Goal: Information Seeking & Learning: Find specific fact

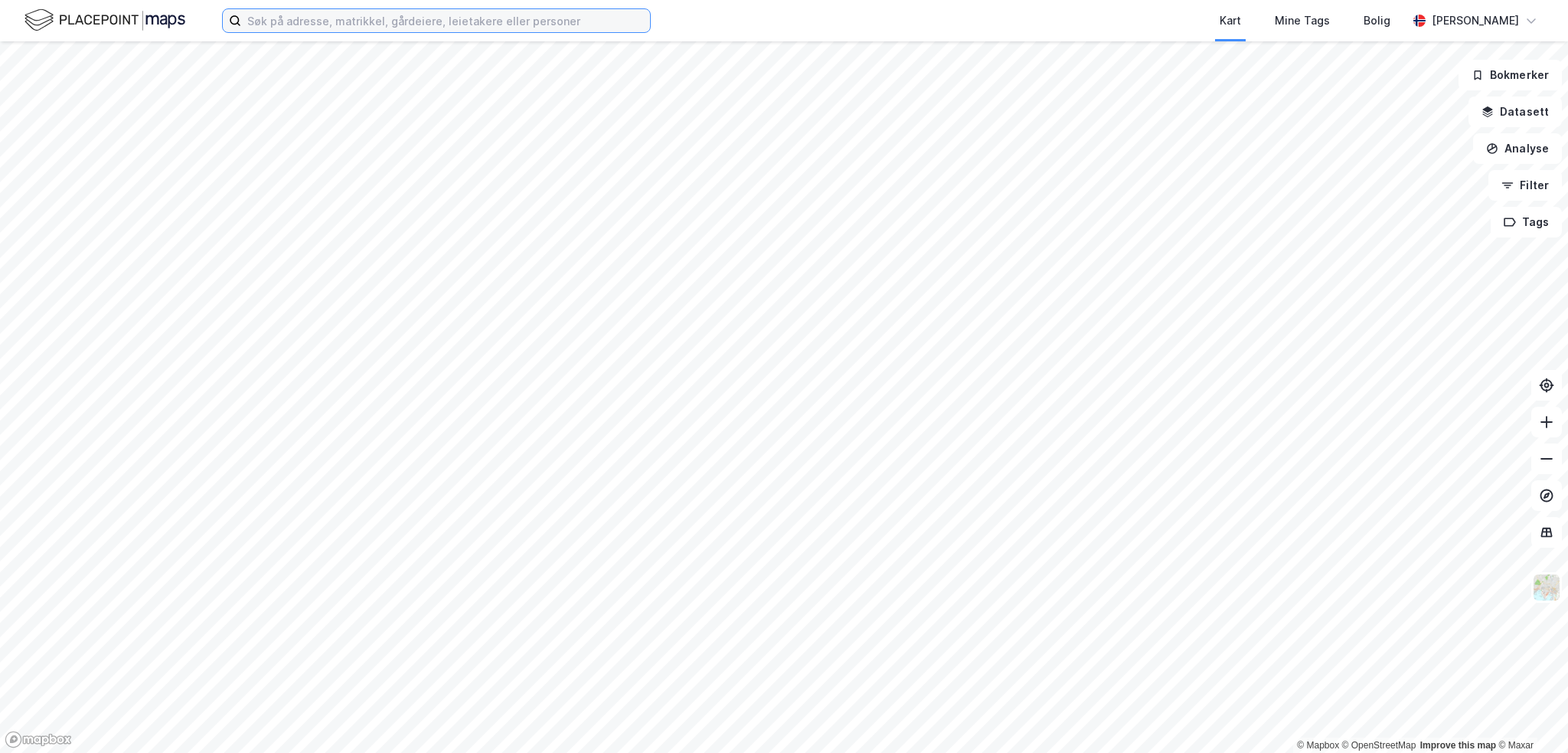
click at [402, 27] on input at bounding box center [446, 21] width 409 height 23
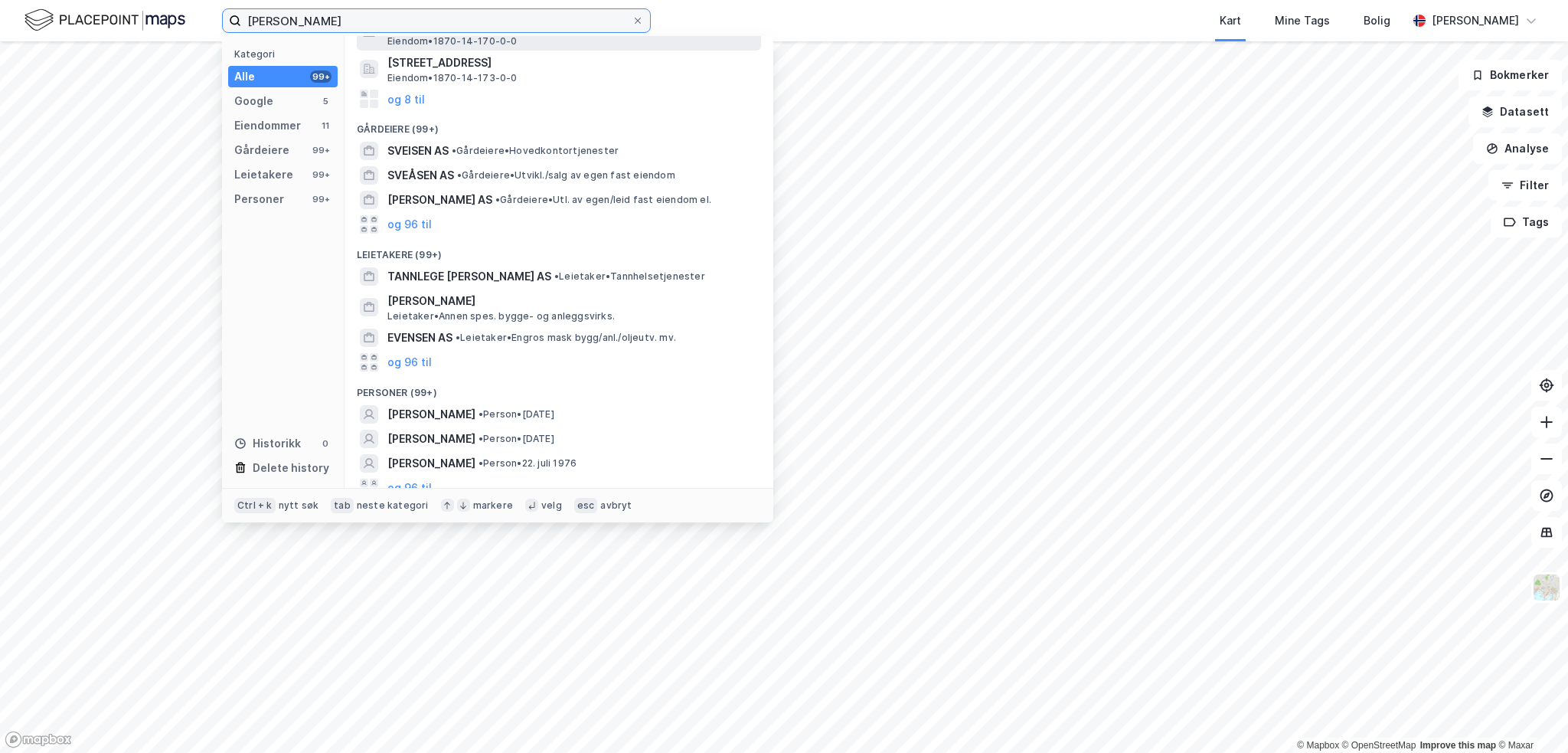
scroll to position [237, 0]
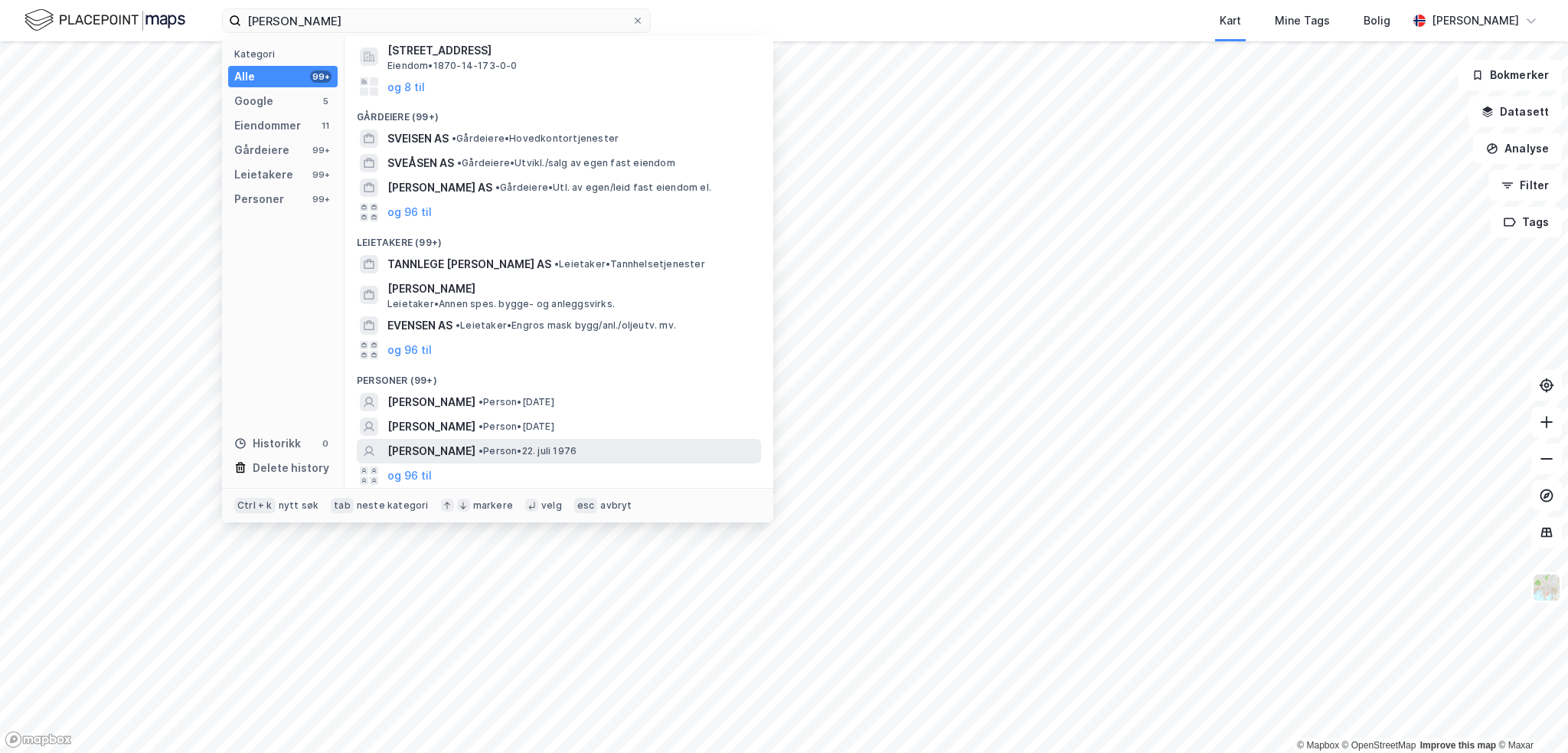
click at [571, 456] on span "• Person • [DATE]" at bounding box center [528, 451] width 98 height 12
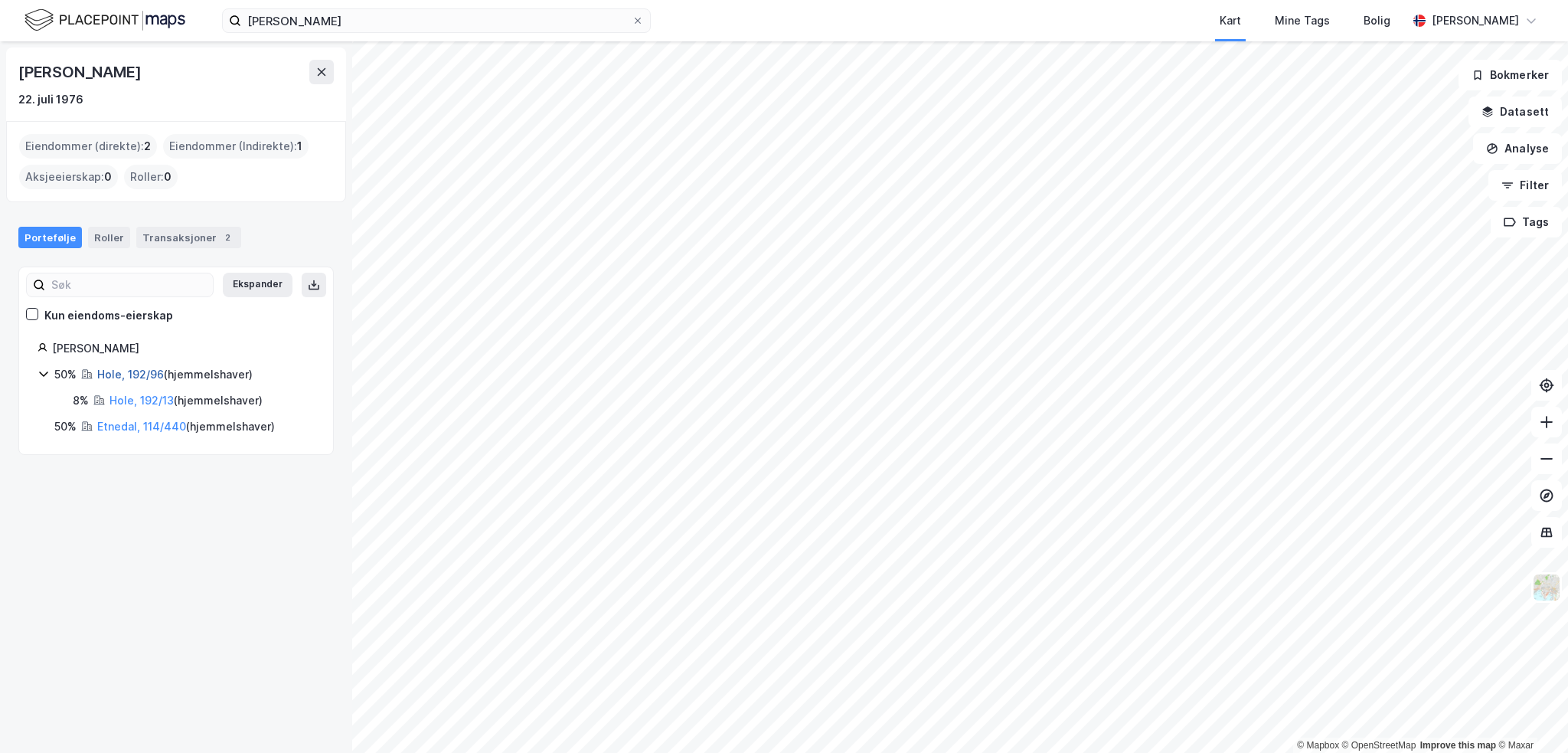
click at [150, 375] on link "Hole, 192/96" at bounding box center [131, 374] width 67 height 13
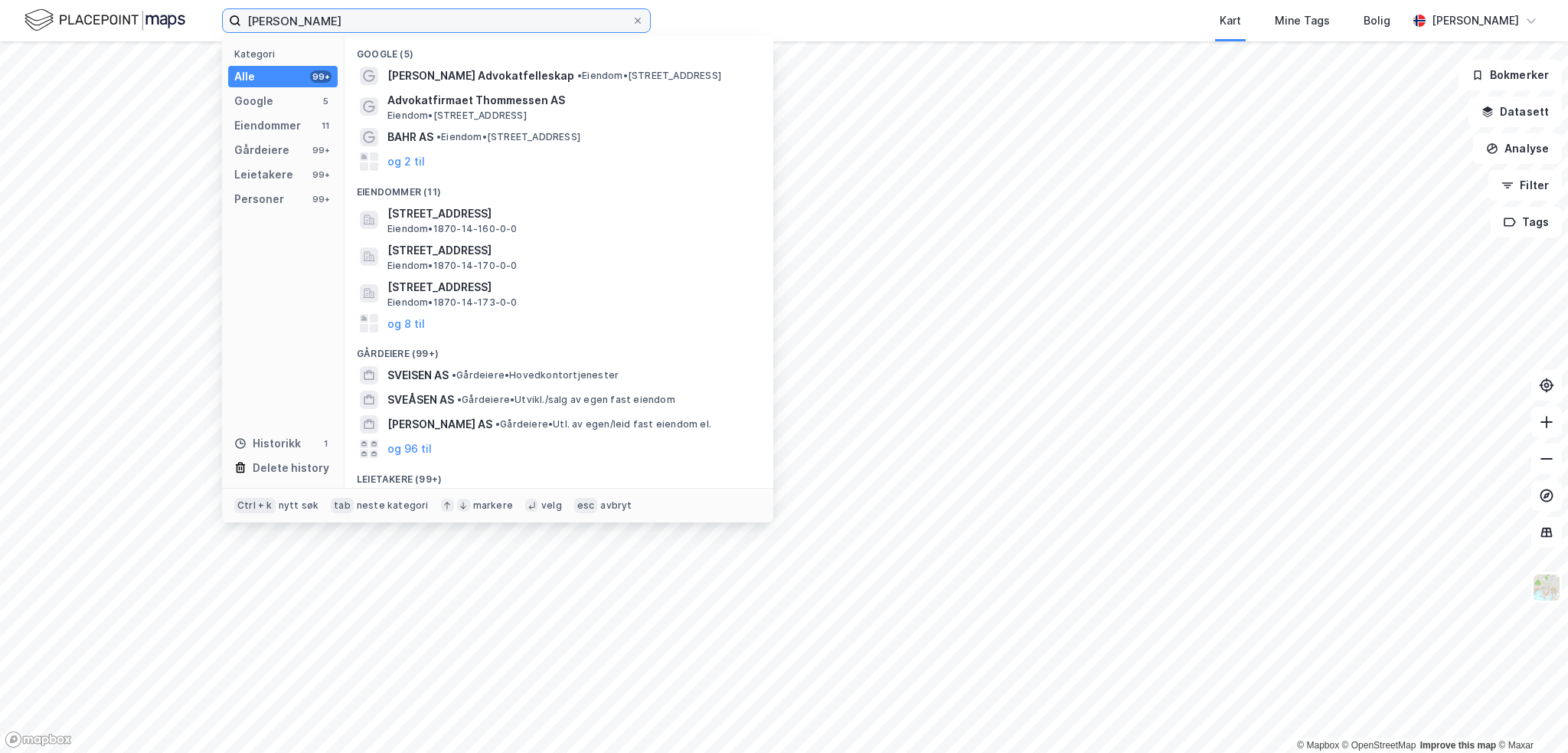
click at [316, 23] on input "[PERSON_NAME]" at bounding box center [436, 21] width 391 height 23
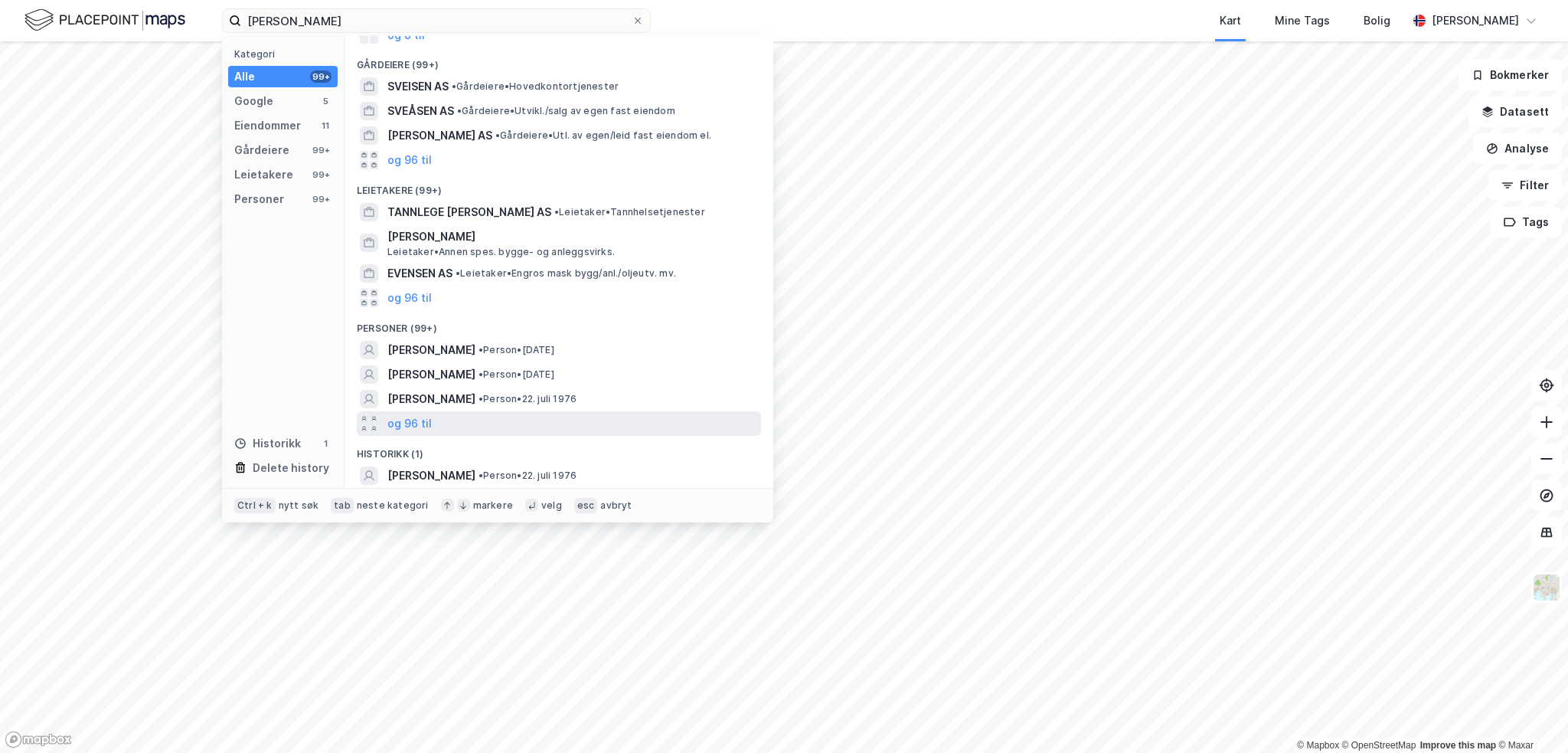
click at [438, 425] on div "og 96 til" at bounding box center [559, 424] width 405 height 25
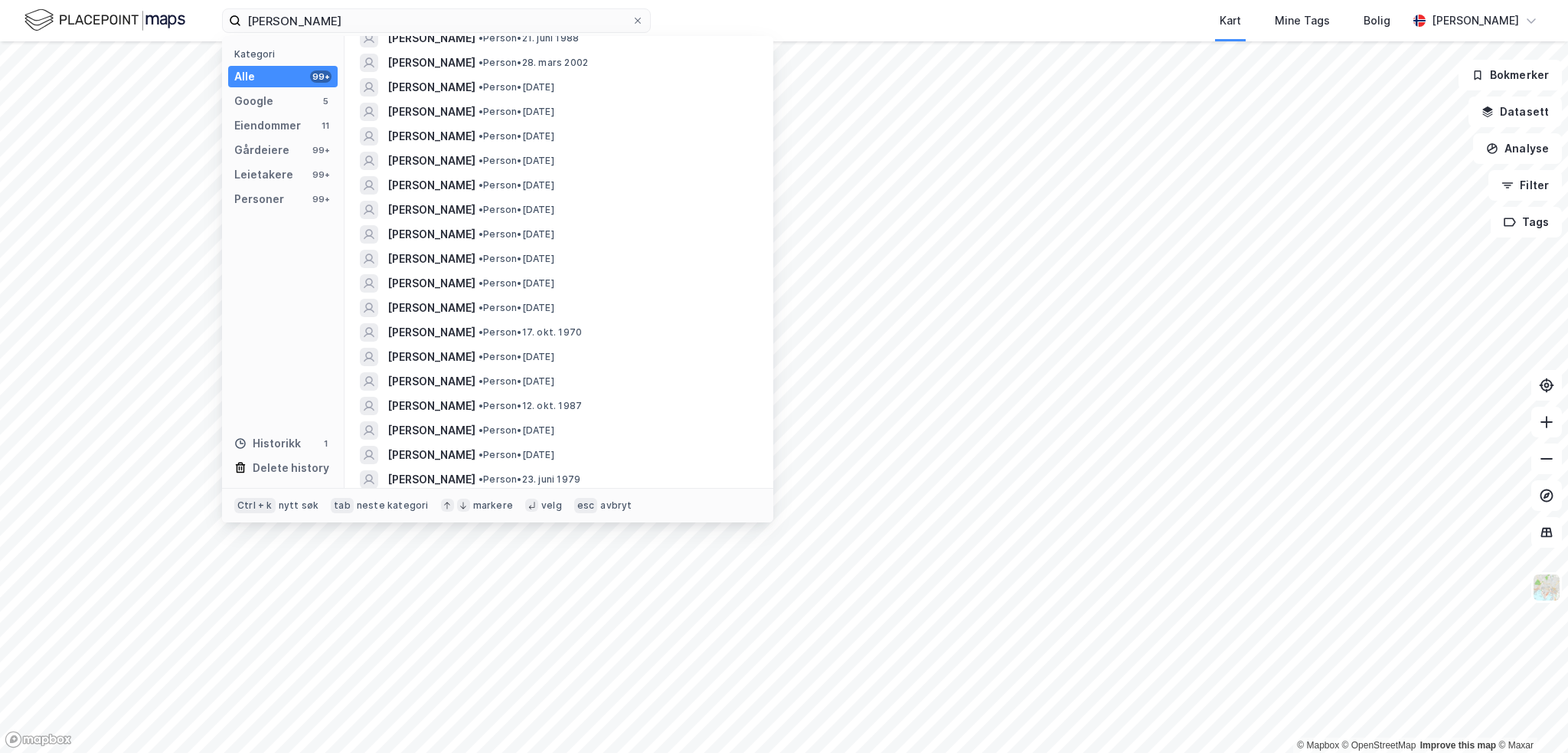
scroll to position [1668, 0]
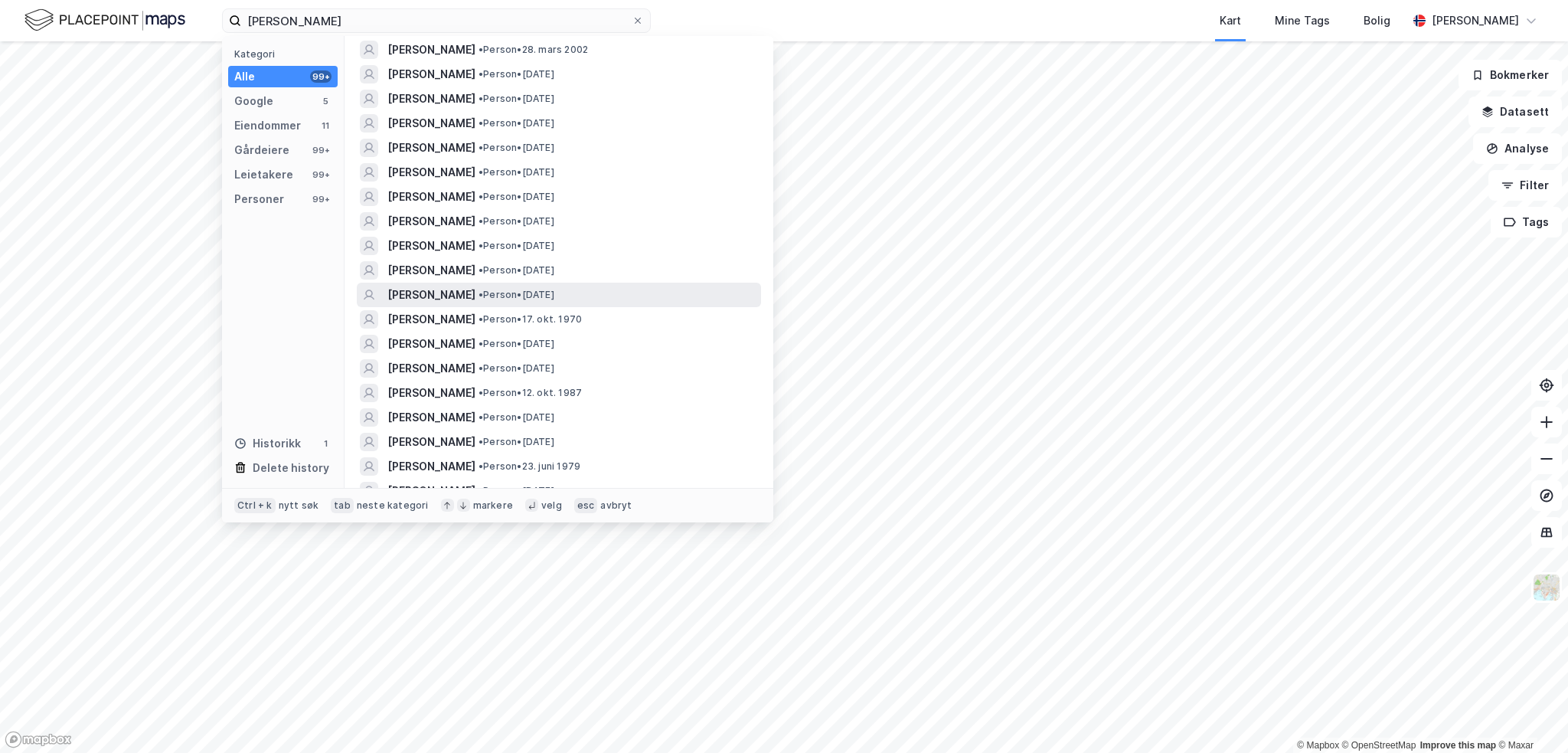
click at [555, 297] on span "• Person • [DATE]" at bounding box center [517, 295] width 76 height 12
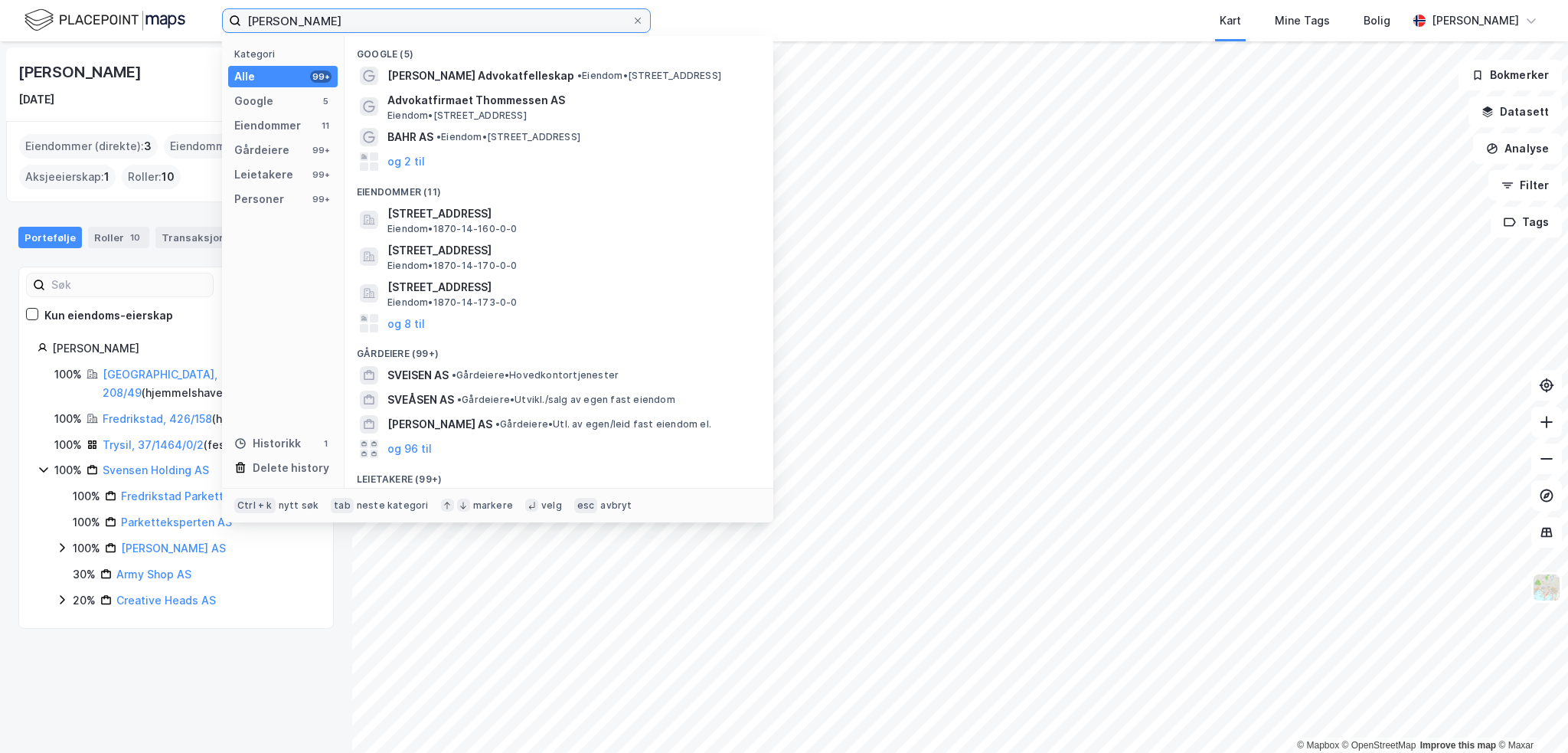
click at [351, 19] on input "[PERSON_NAME]" at bounding box center [436, 21] width 391 height 23
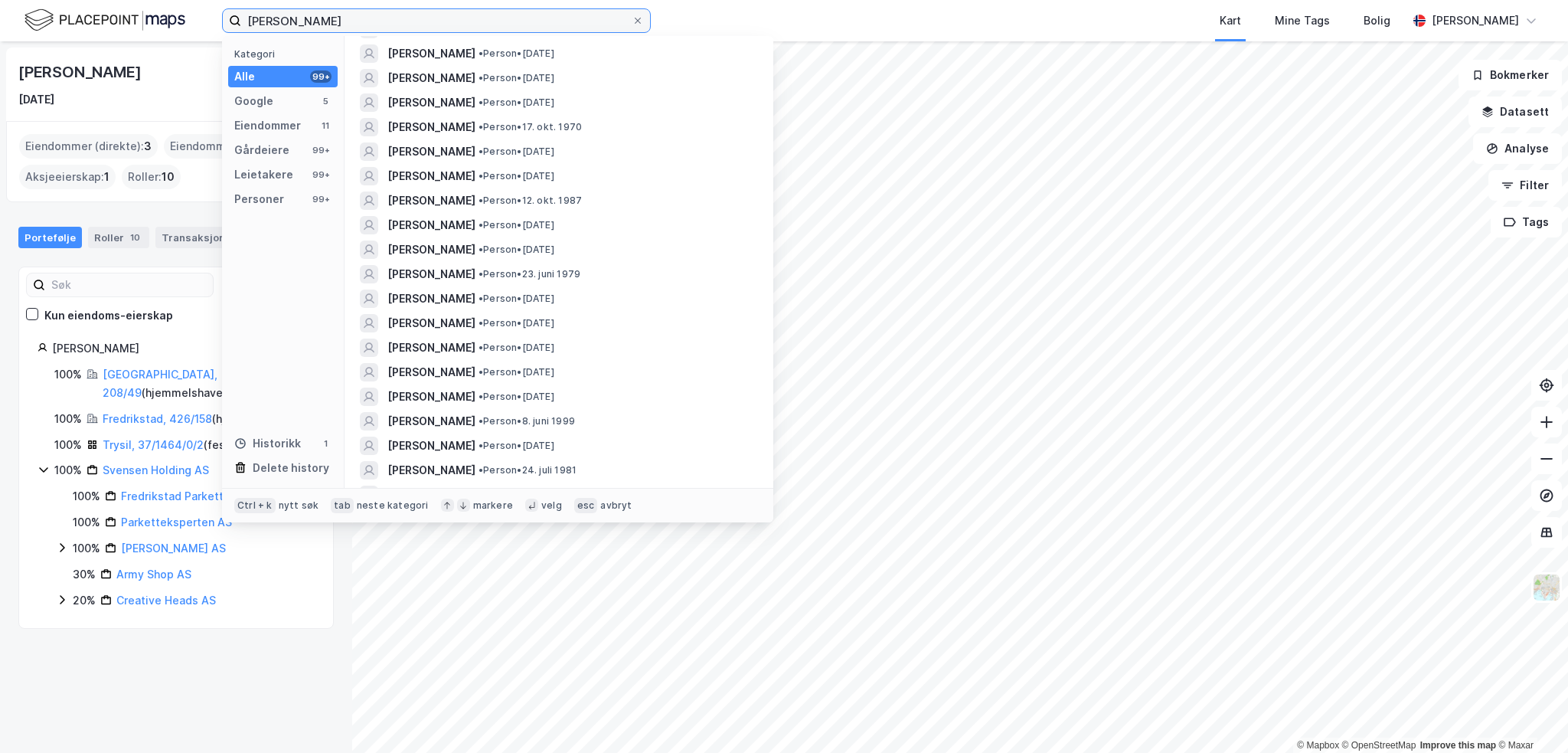
scroll to position [1839, 0]
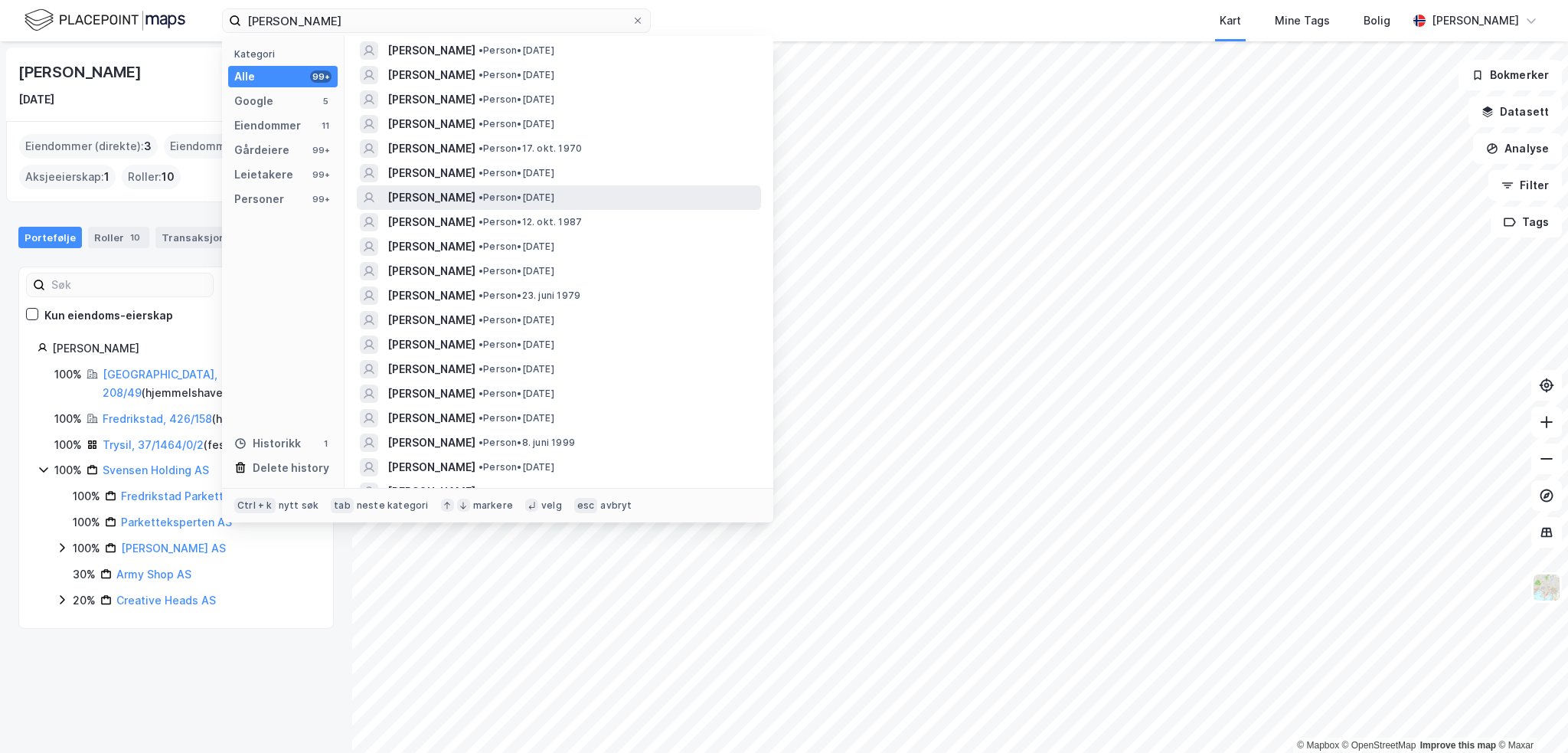
click at [555, 197] on span "• Person • [DATE]" at bounding box center [517, 197] width 76 height 12
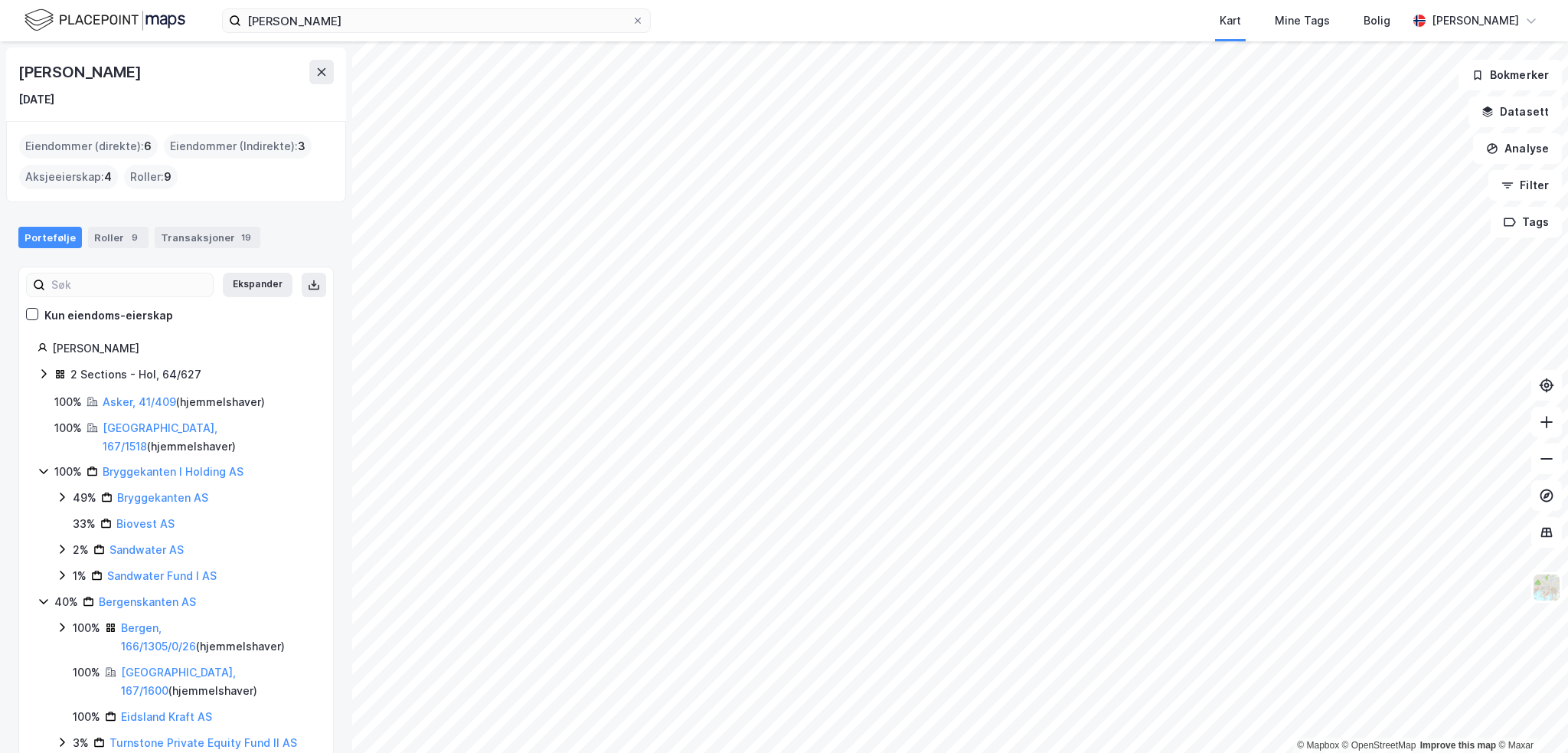
click at [45, 376] on icon at bounding box center [44, 374] width 12 height 12
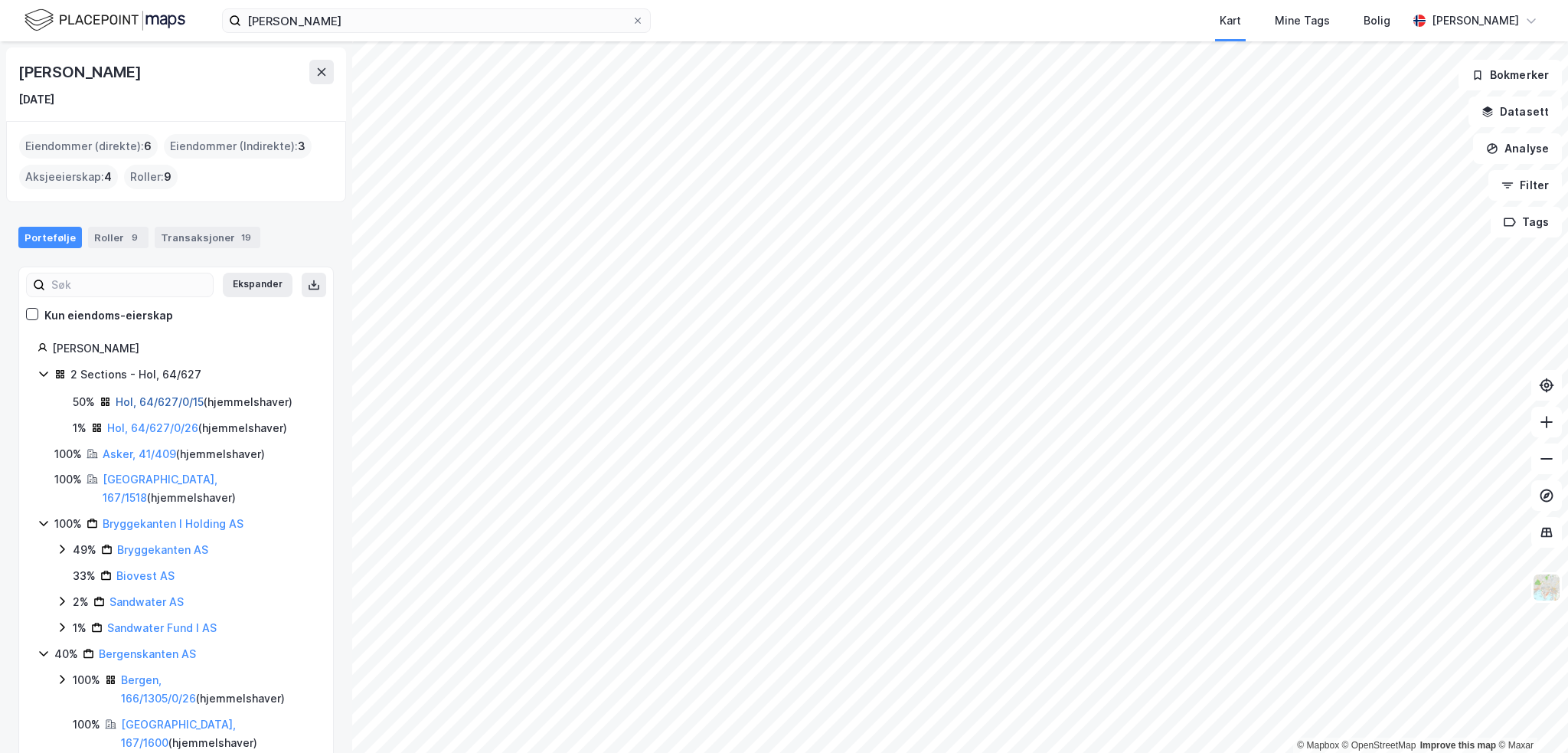
click at [172, 403] on link "Hol, 64/627/0/15" at bounding box center [159, 402] width 88 height 13
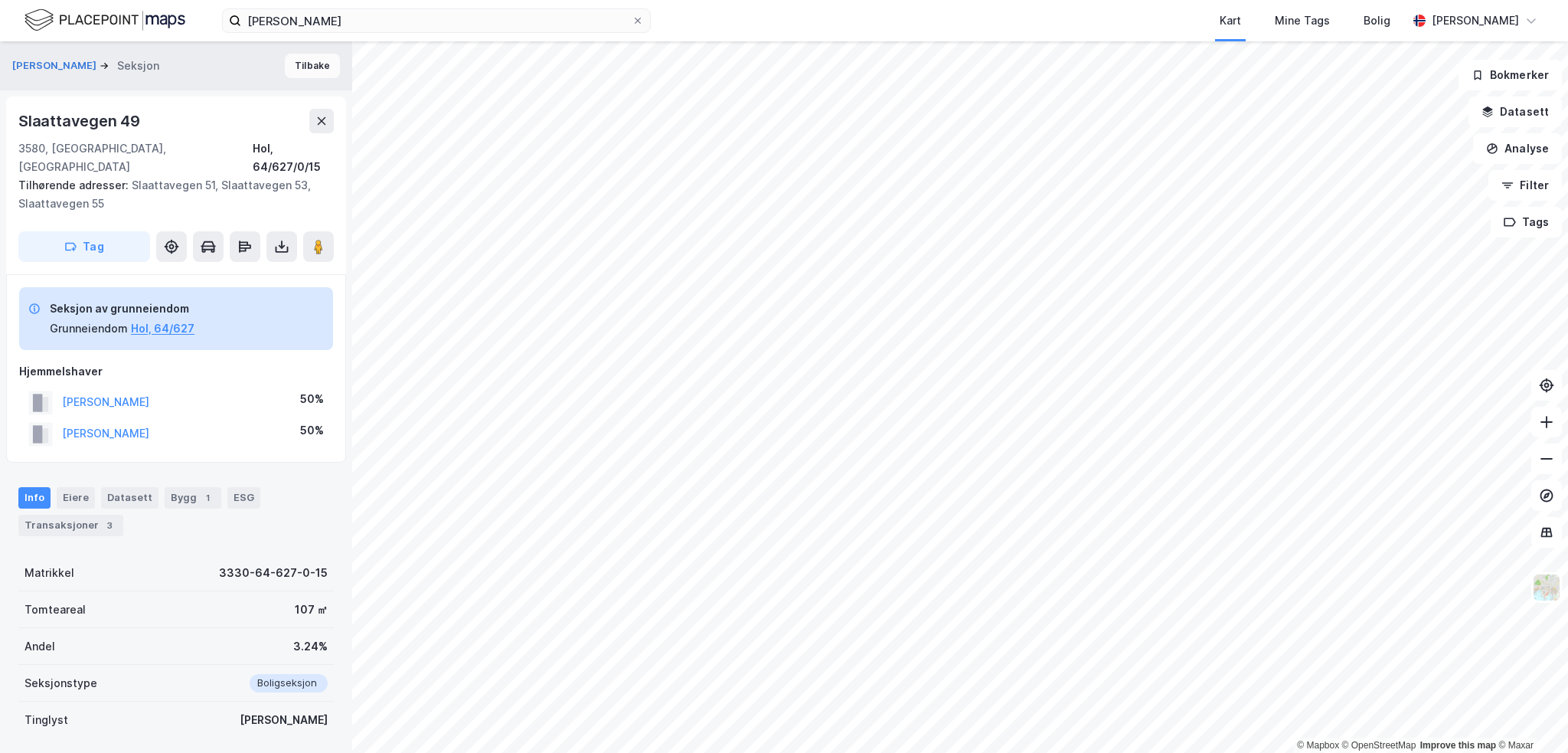
click at [309, 72] on button "Tilbake" at bounding box center [312, 66] width 55 height 25
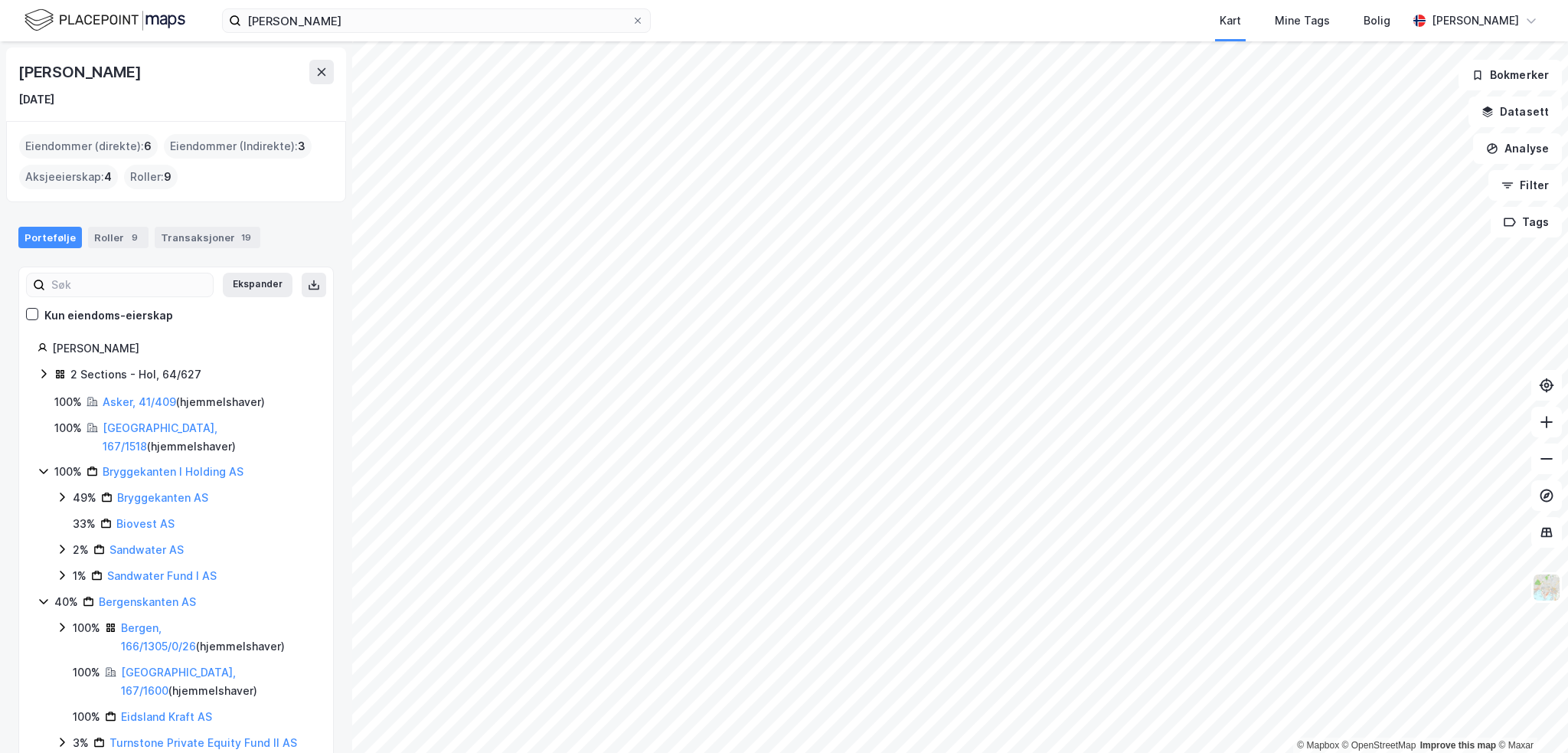
click at [43, 373] on icon at bounding box center [44, 374] width 12 height 12
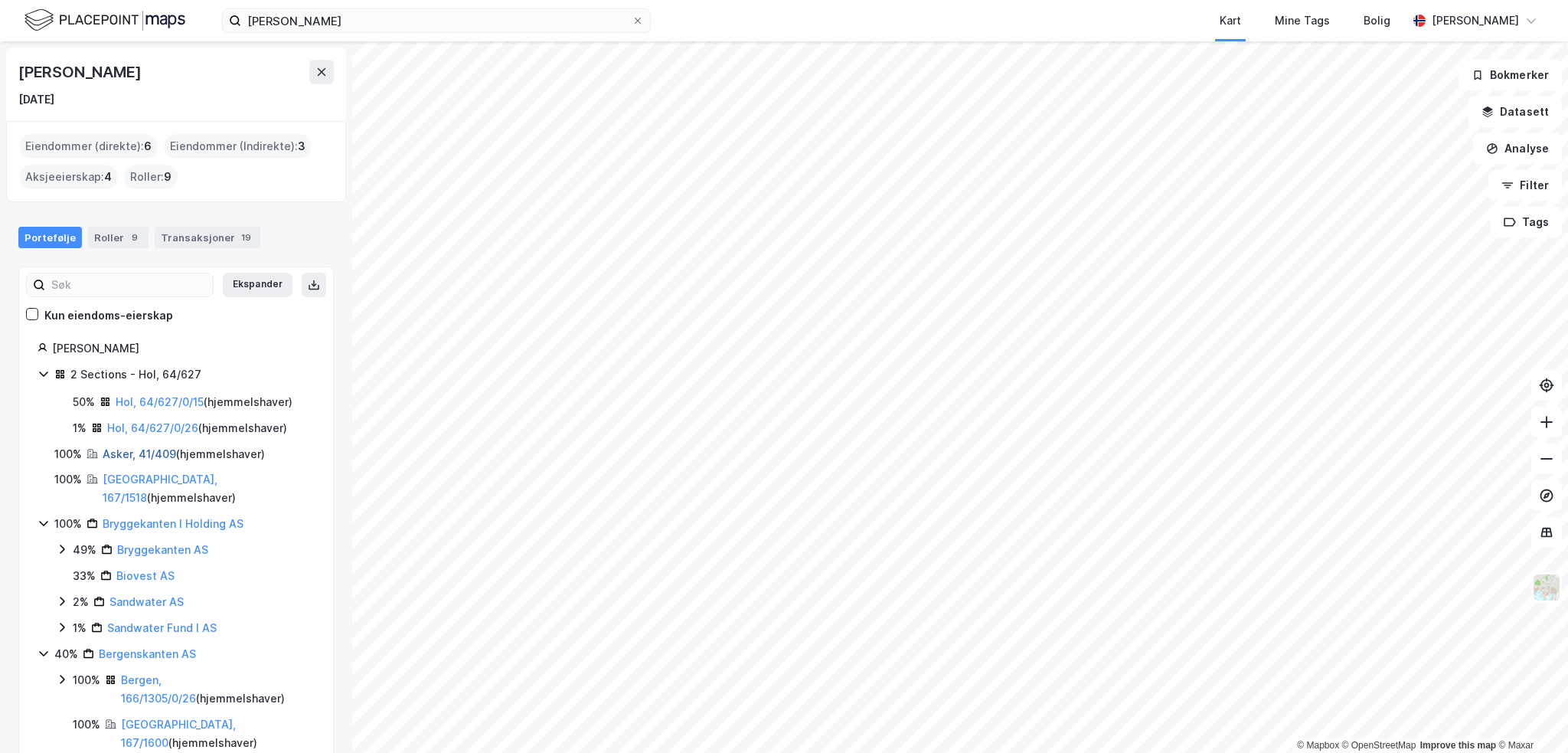
click at [153, 452] on link "Asker, 41/409" at bounding box center [139, 454] width 73 height 13
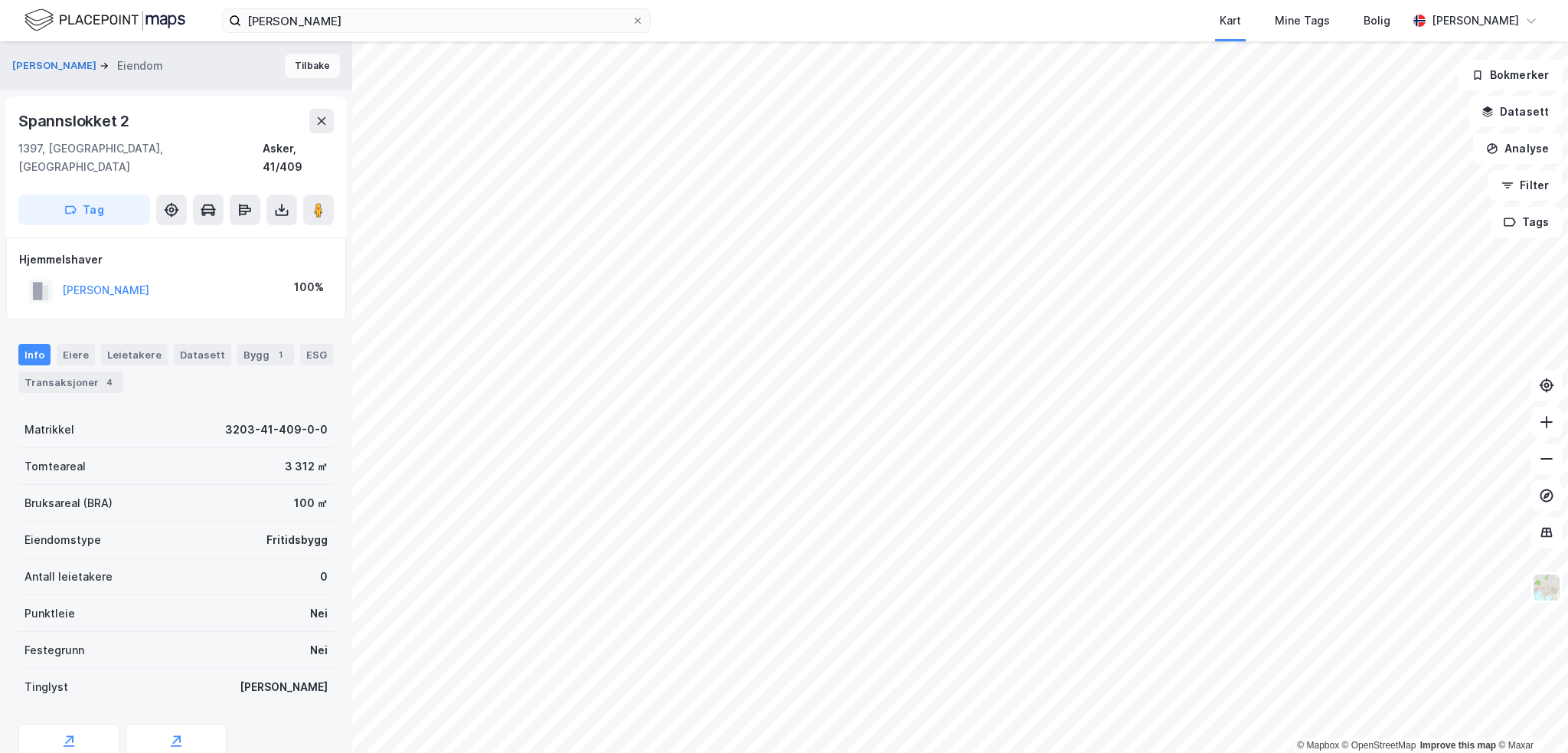
click at [285, 63] on button "Tilbake" at bounding box center [312, 66] width 55 height 25
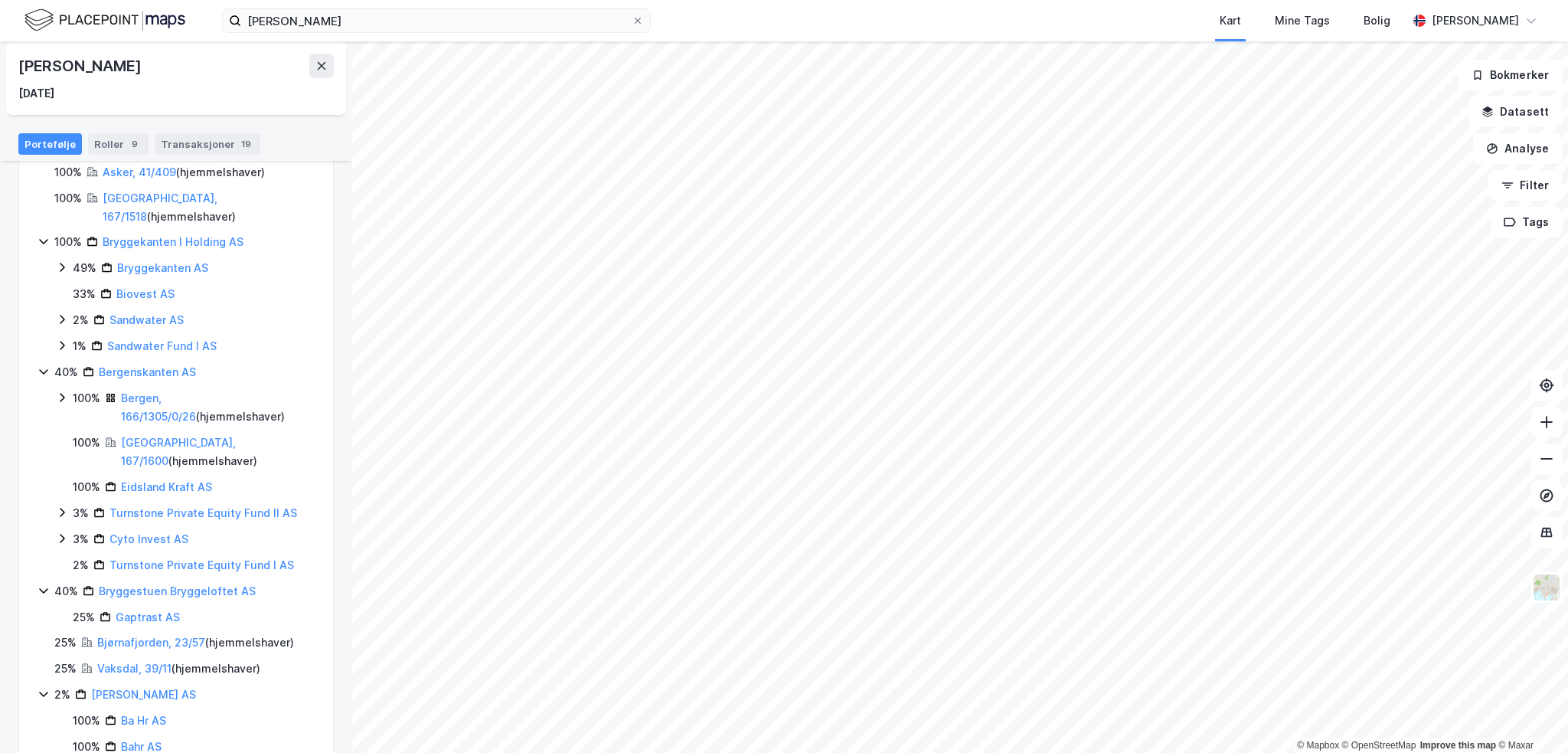
scroll to position [286, 0]
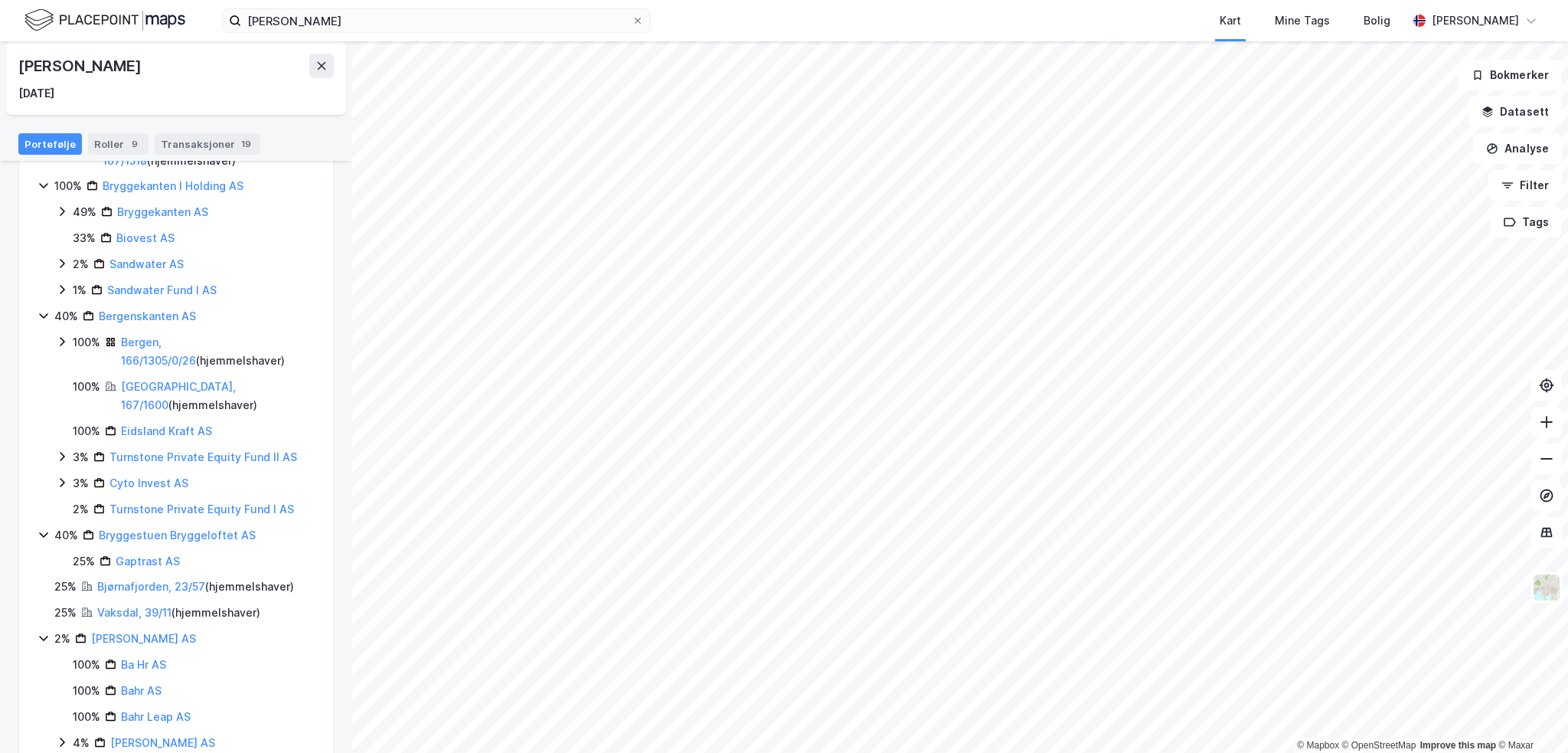
click at [63, 450] on icon at bounding box center [62, 457] width 12 height 12
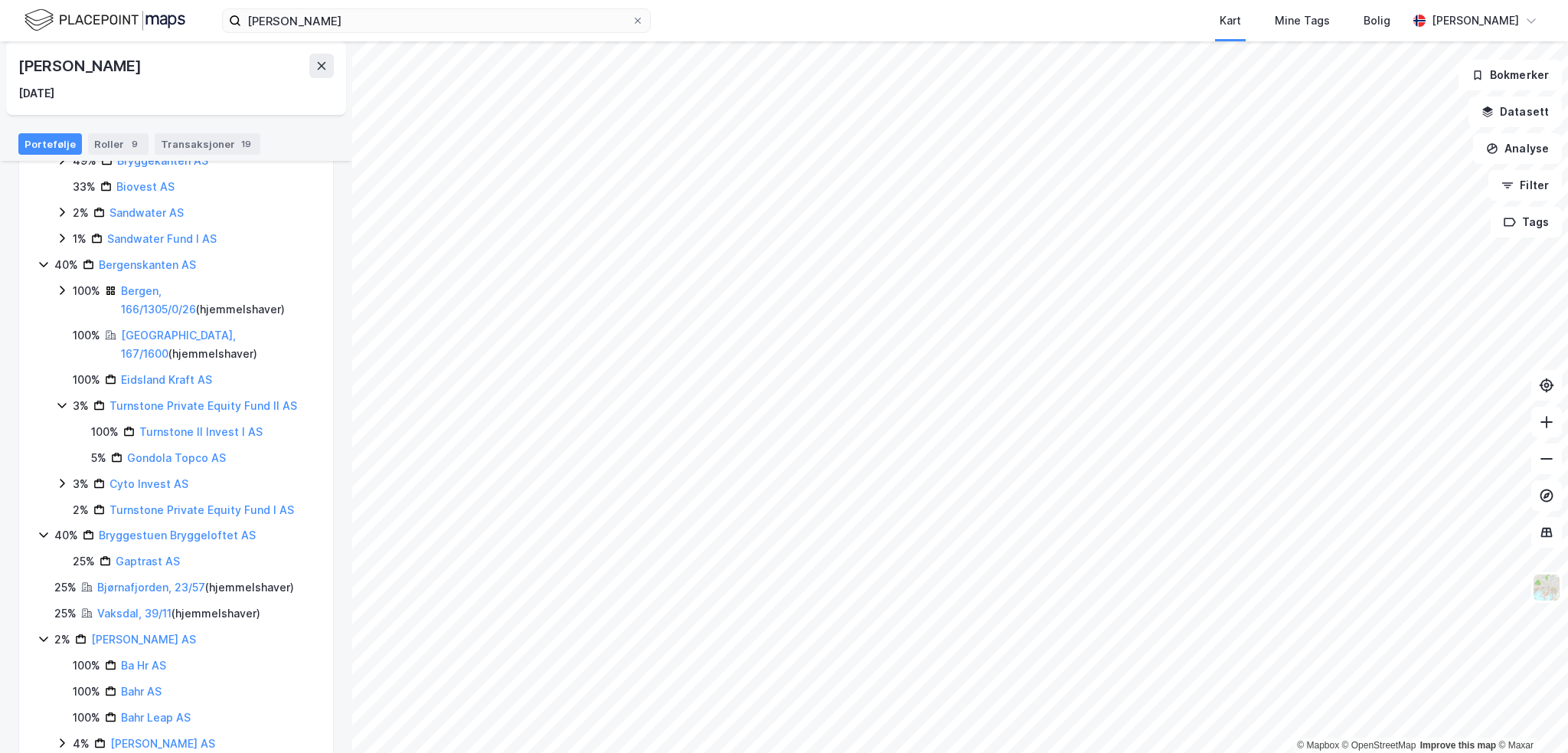
scroll to position [338, 0]
click at [311, 68] on button at bounding box center [322, 66] width 25 height 25
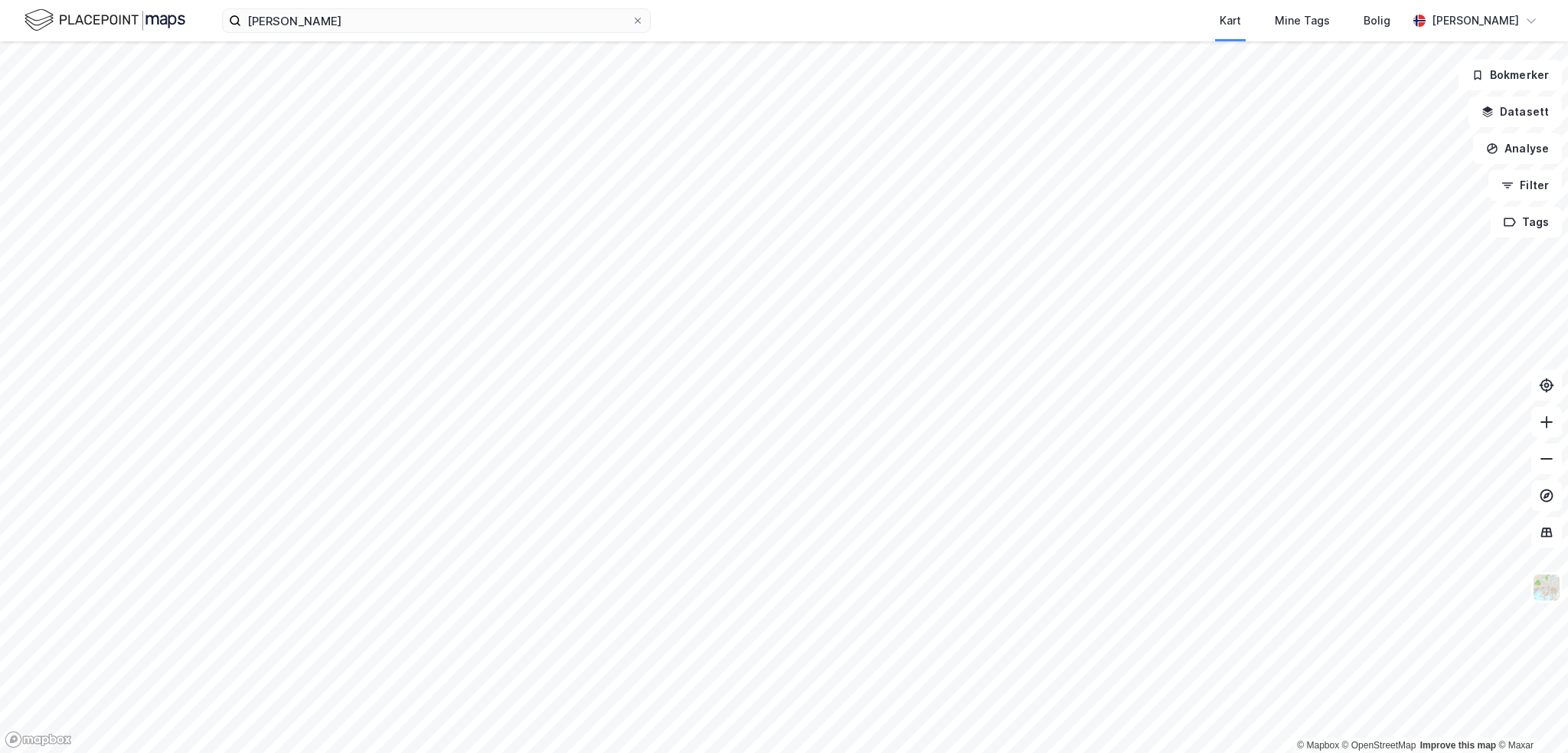
click at [143, 12] on img at bounding box center [105, 20] width 161 height 27
click at [323, 29] on input "[PERSON_NAME]" at bounding box center [436, 21] width 391 height 23
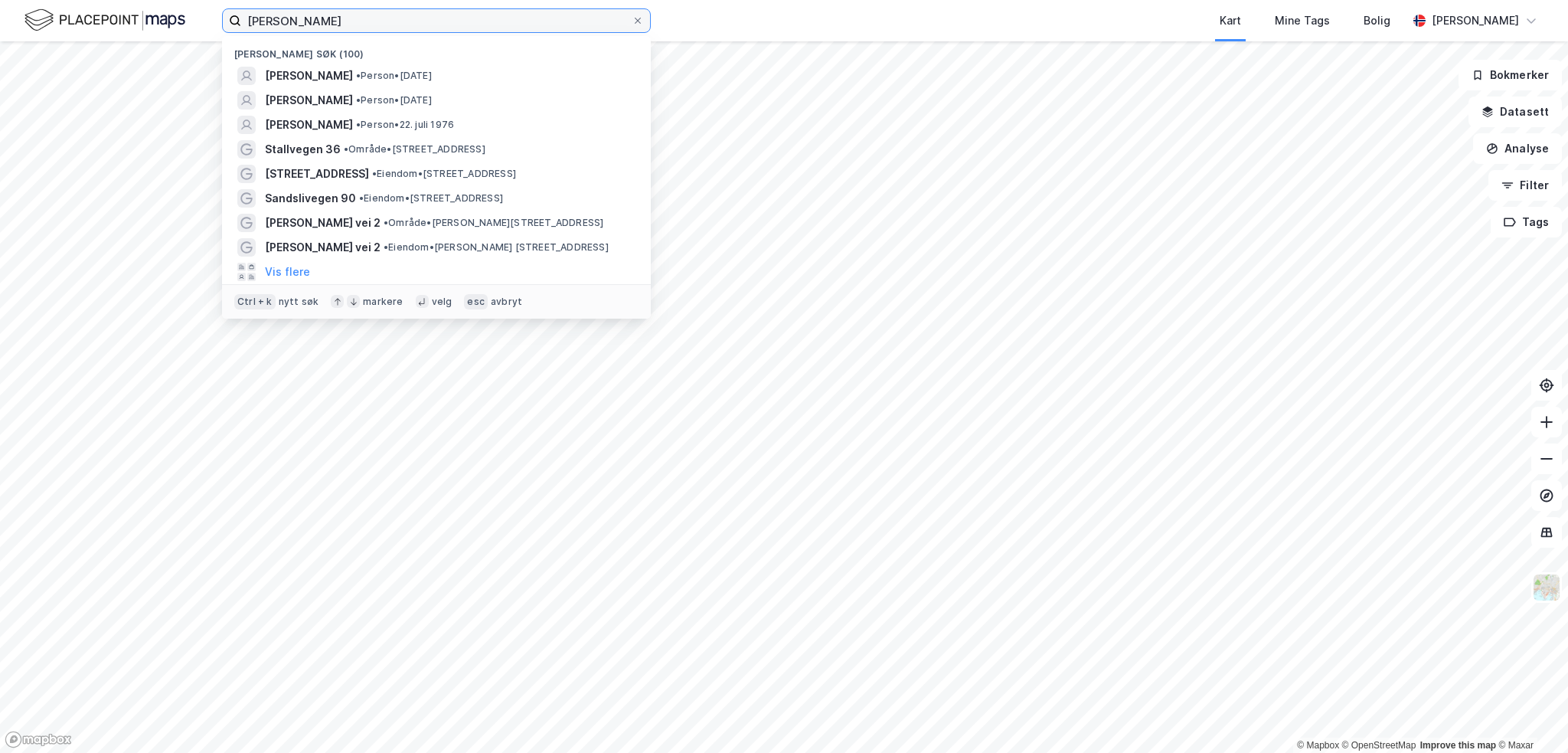
click at [323, 29] on input "[PERSON_NAME]" at bounding box center [436, 21] width 391 height 23
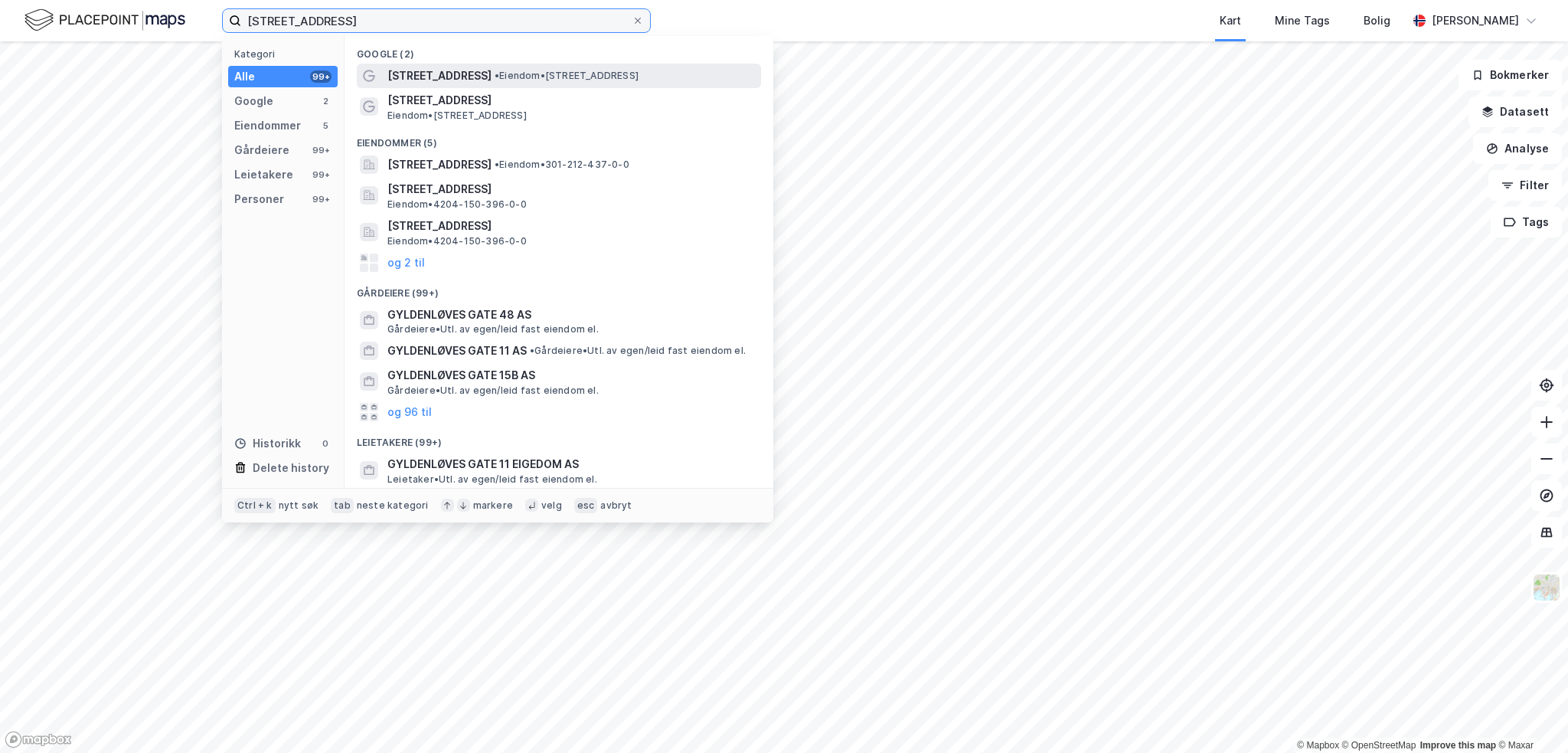
type input "[STREET_ADDRESS]"
click at [497, 77] on span "•" at bounding box center [497, 75] width 5 height 12
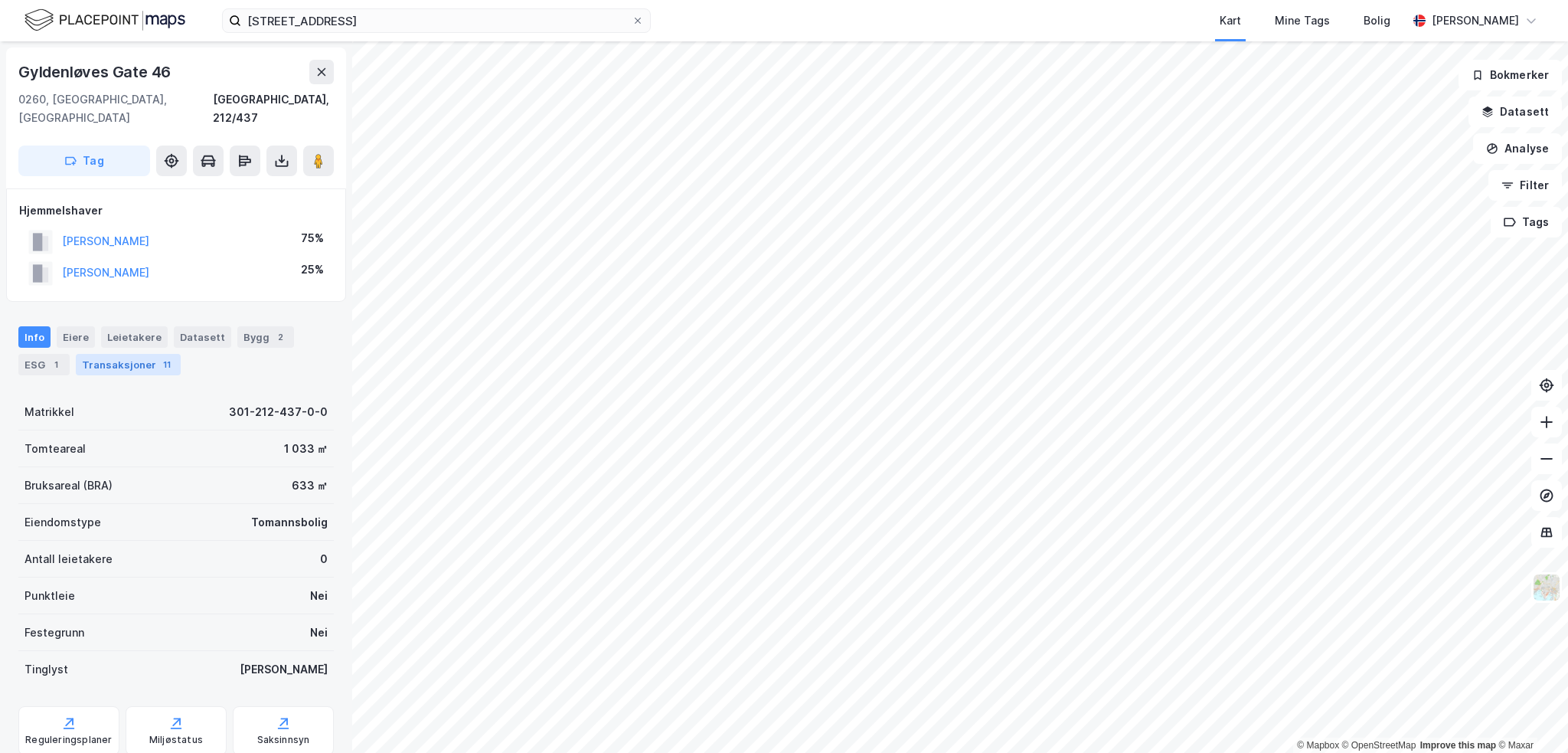
click at [109, 354] on div "Transaksjoner 11" at bounding box center [128, 365] width 105 height 22
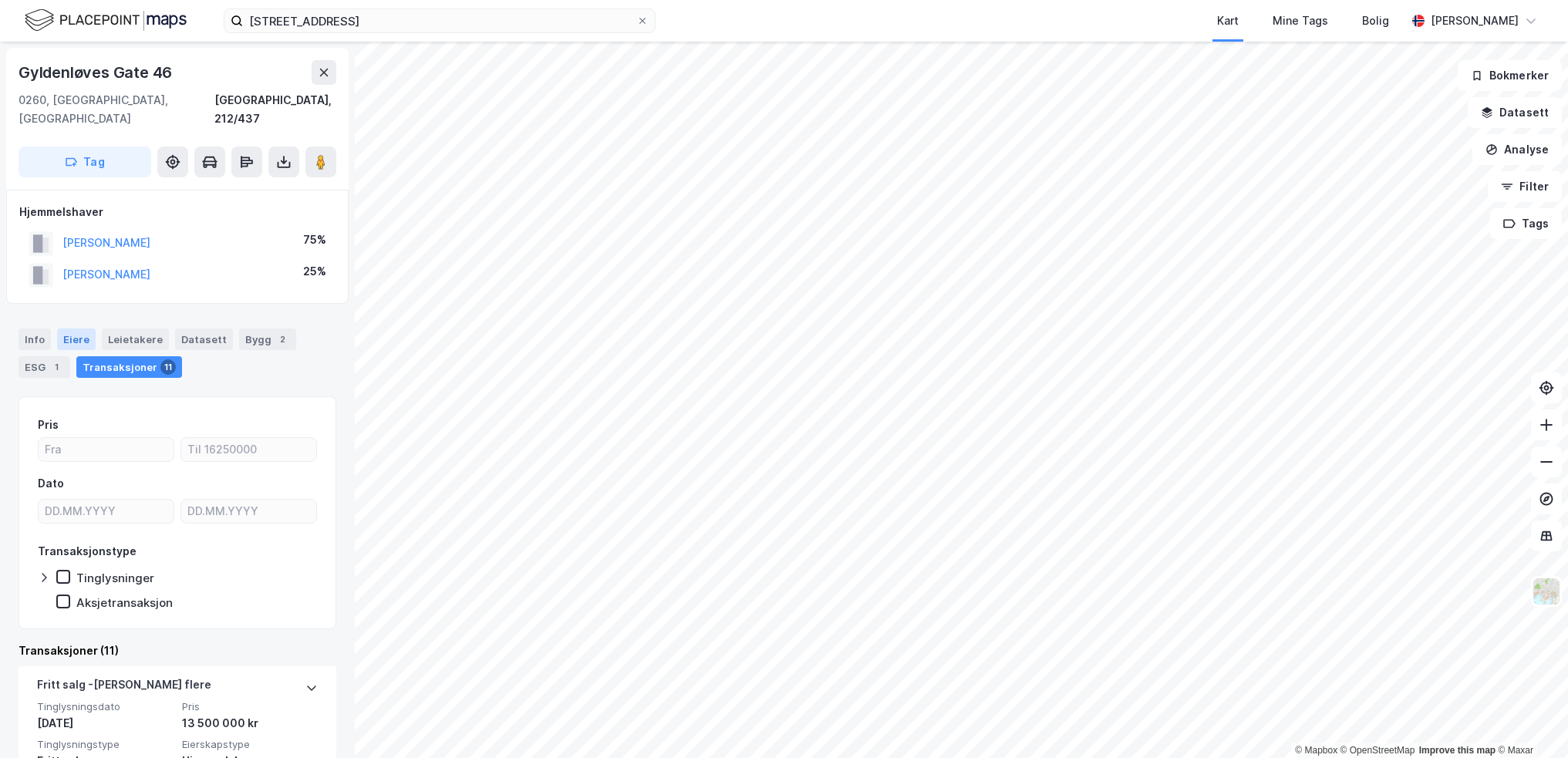
click at [85, 329] on div "Eiere" at bounding box center [76, 340] width 38 height 22
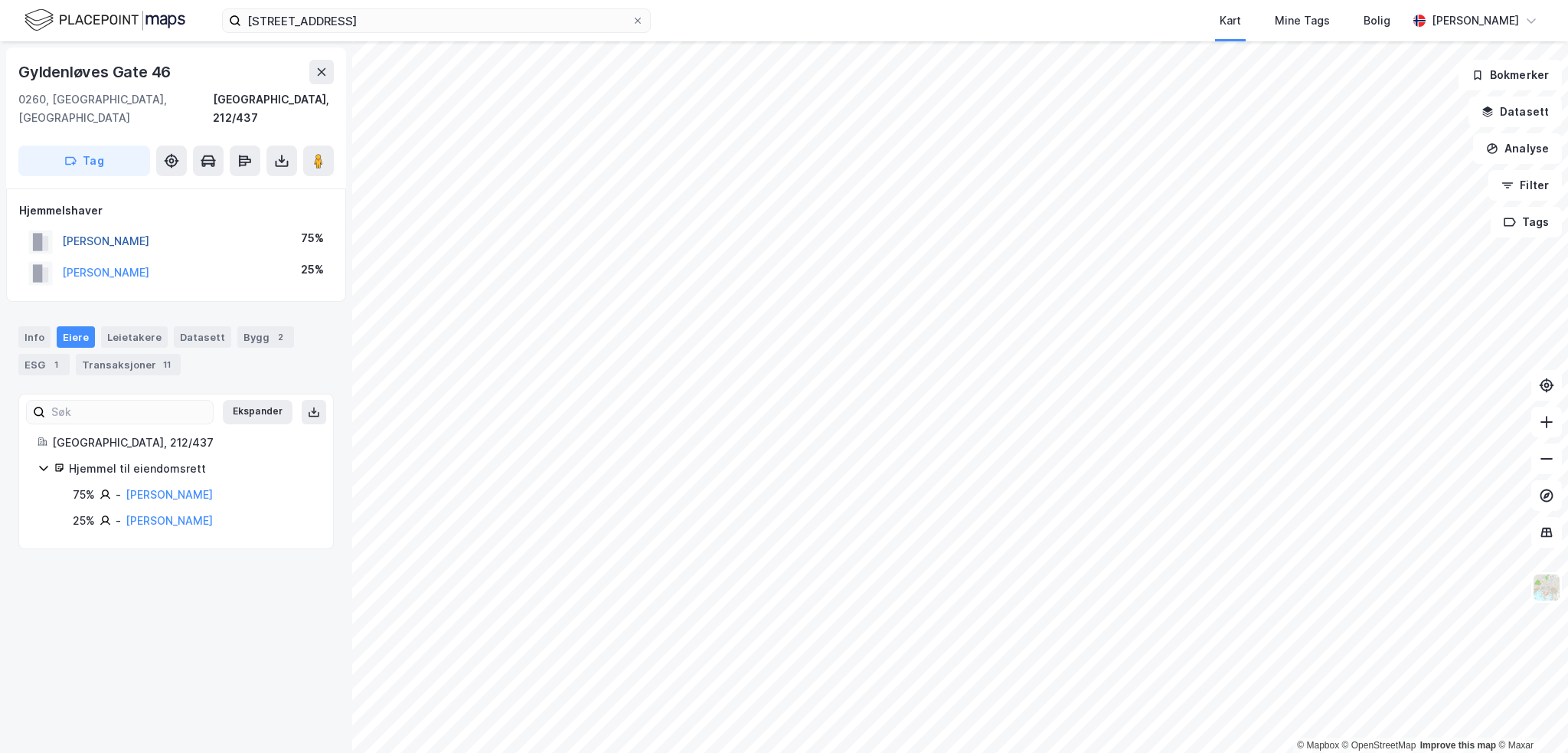
click at [0, 0] on button "[PERSON_NAME]" at bounding box center [0, 0] width 0 height 0
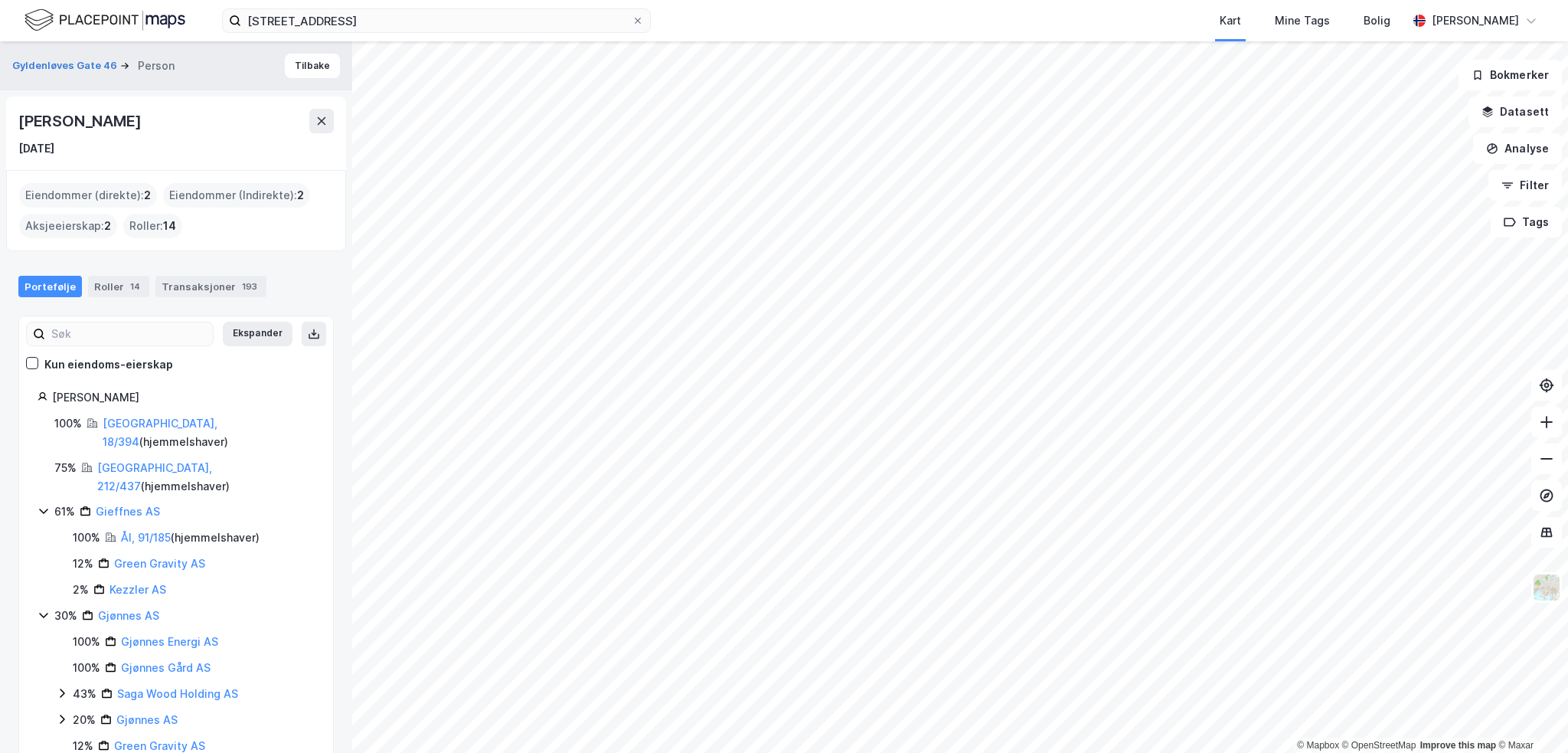
scroll to position [81, 0]
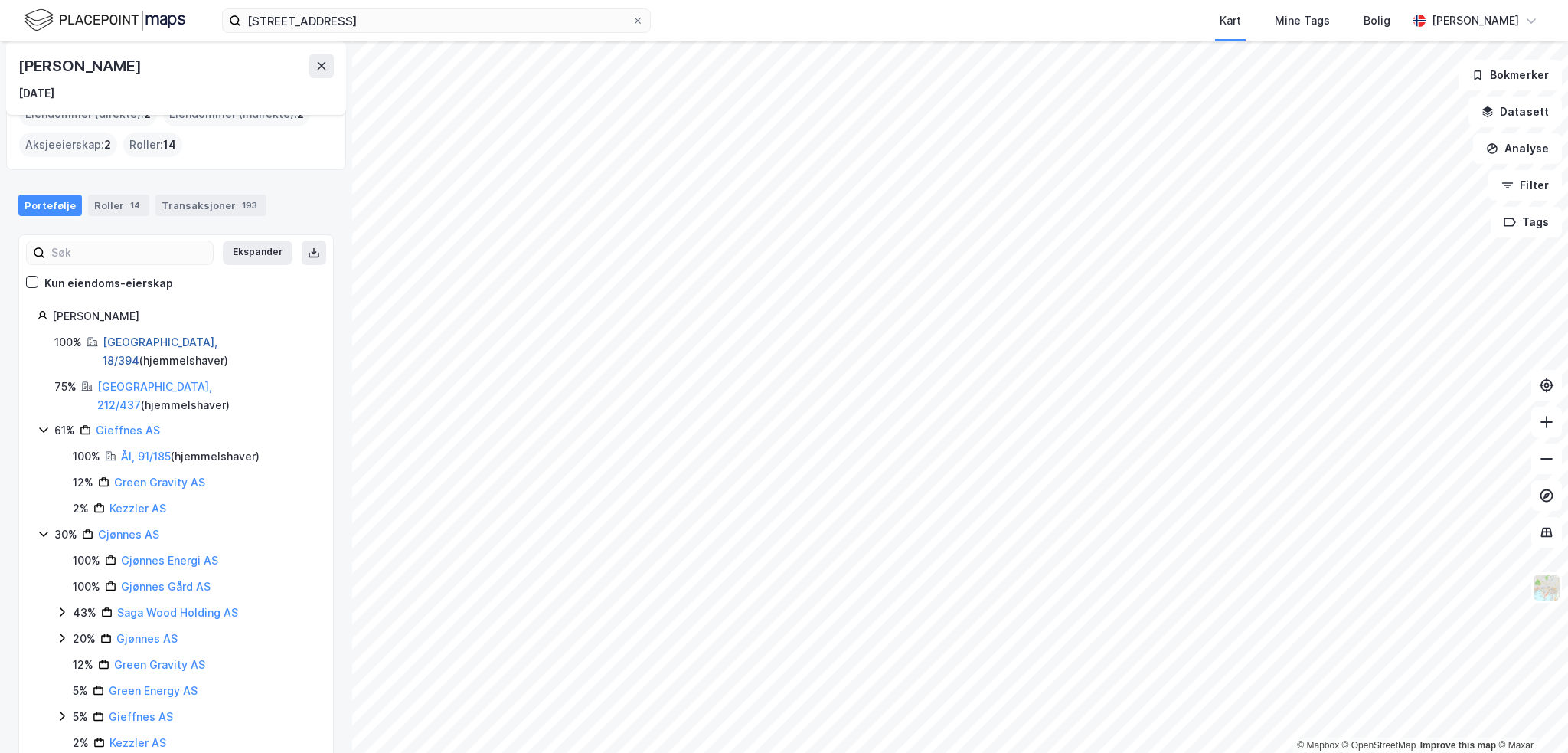
click at [146, 340] on link "[GEOGRAPHIC_DATA], 18/394" at bounding box center [160, 351] width 114 height 32
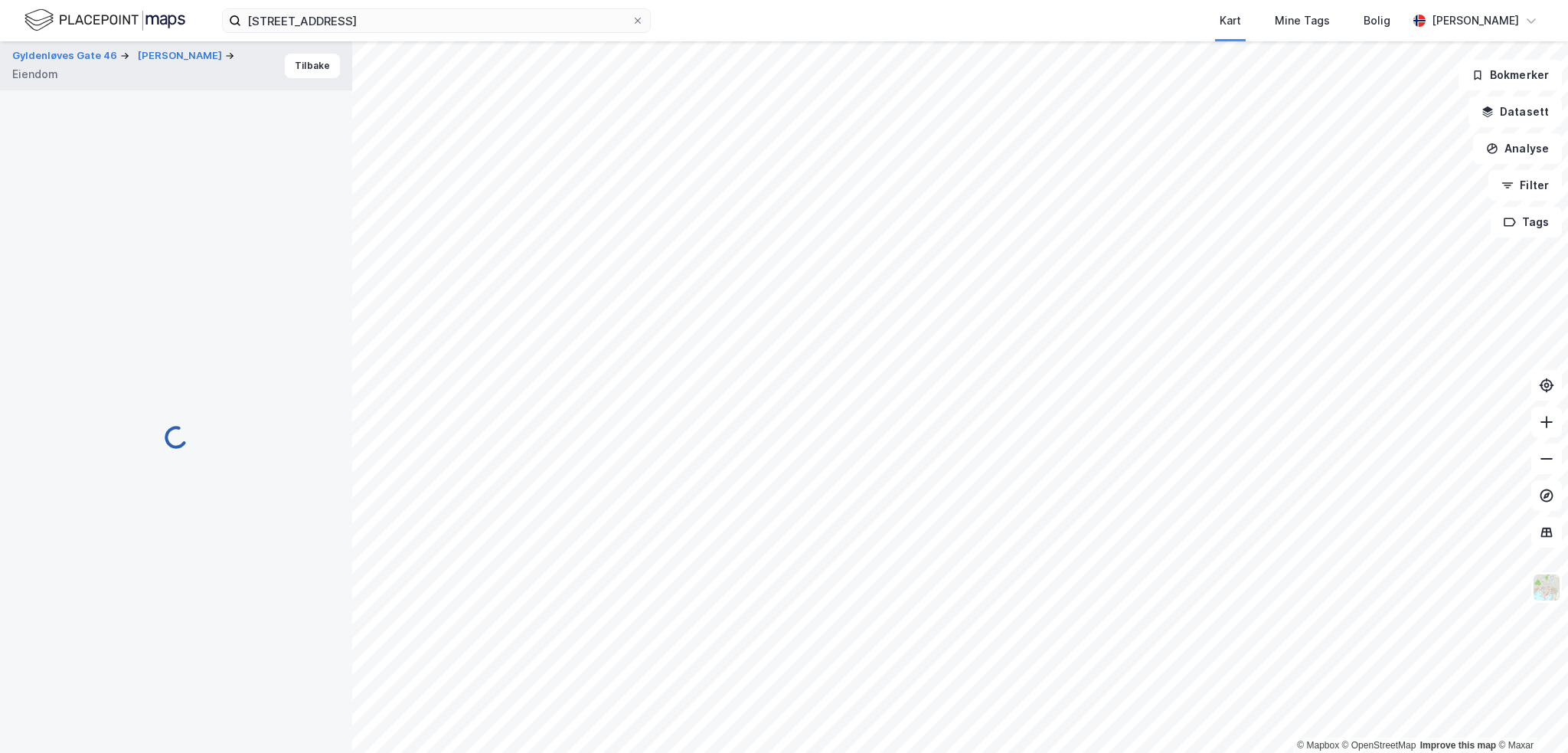
scroll to position [2, 0]
